Goal: Book appointment/travel/reservation

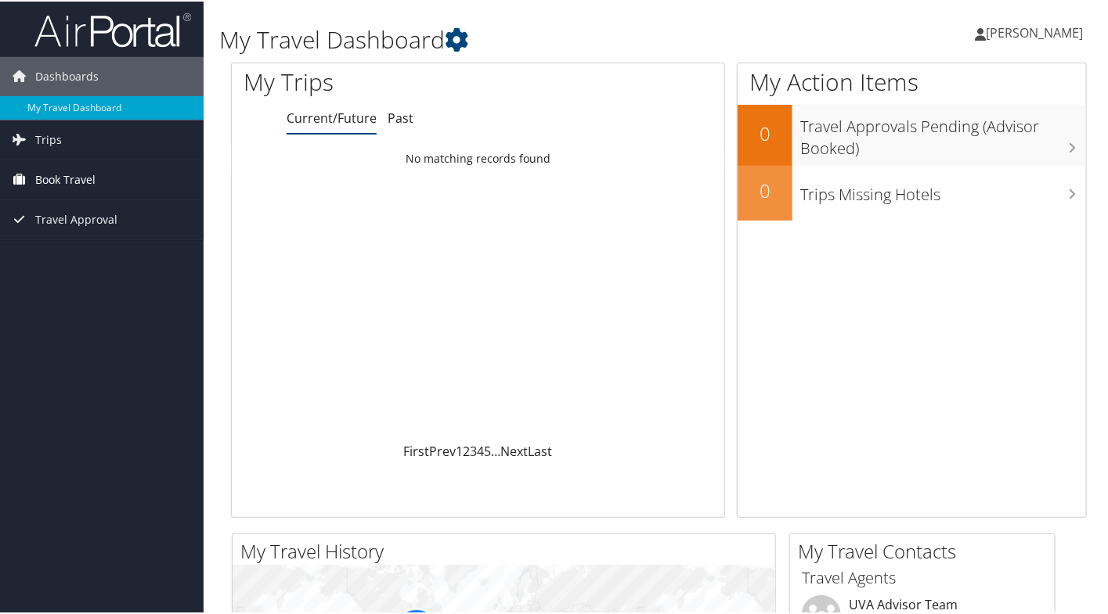
click at [76, 176] on span "Book Travel" at bounding box center [65, 178] width 60 height 39
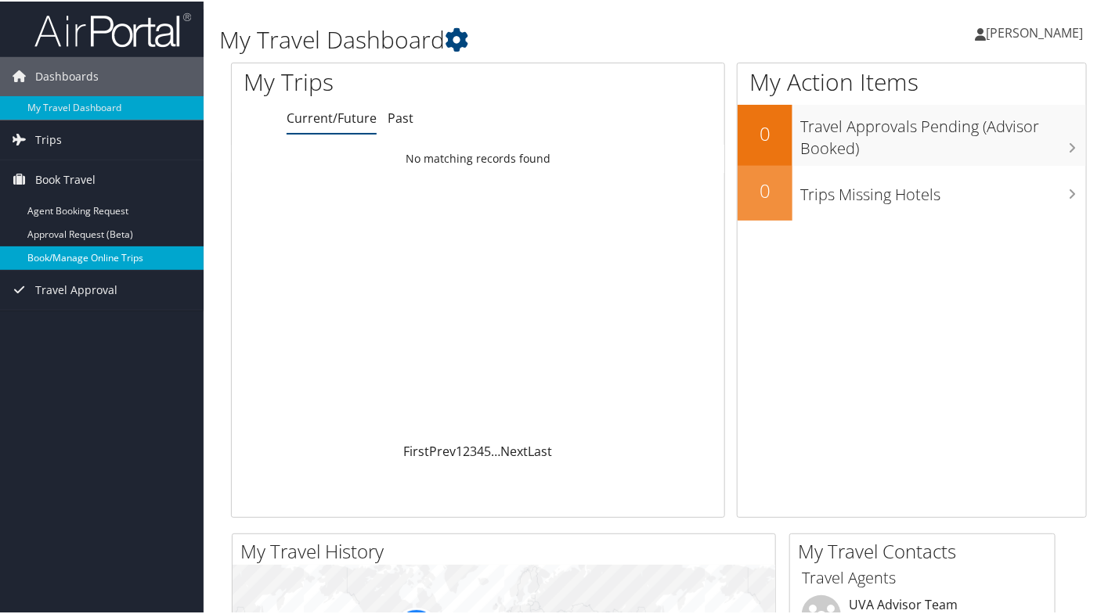
click at [78, 260] on link "Book/Manage Online Trips" at bounding box center [102, 256] width 204 height 23
